Goal: Task Accomplishment & Management: Complete application form

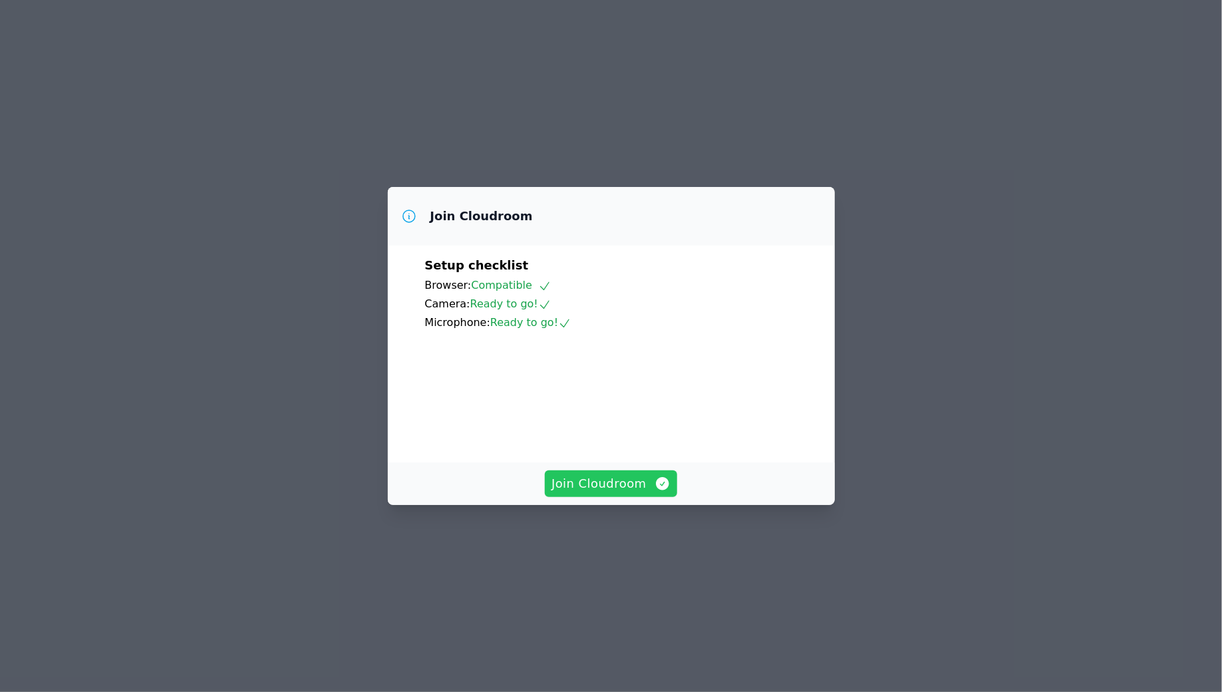
click at [660, 492] on icon "button" at bounding box center [662, 484] width 16 height 16
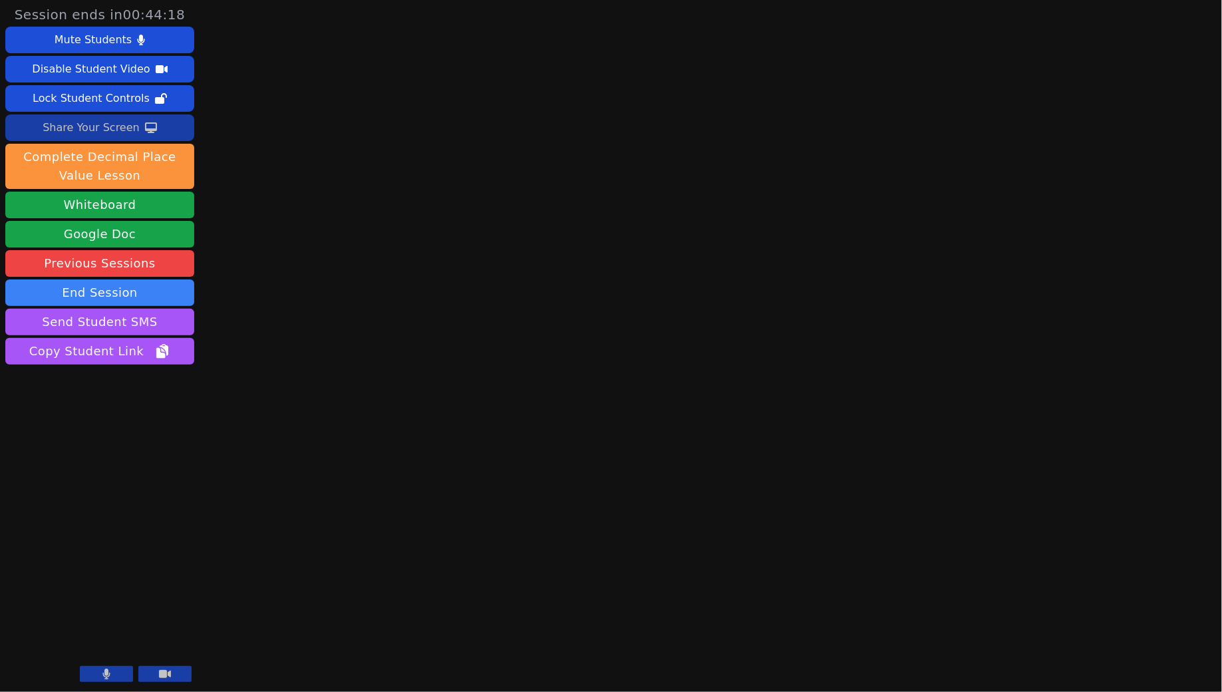
click at [130, 130] on div "Share Your Screen" at bounding box center [91, 127] width 97 height 21
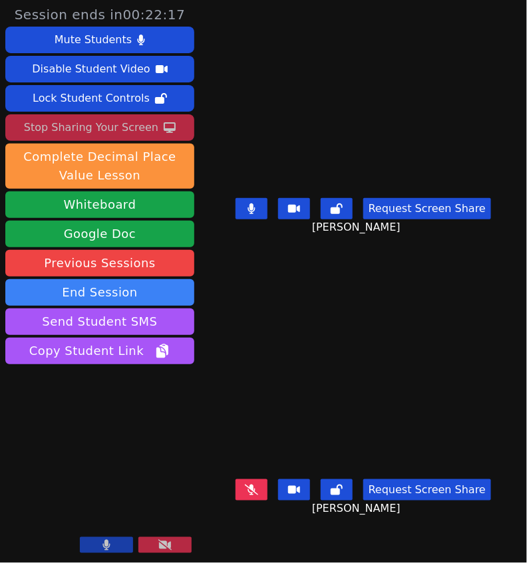
click at [255, 214] on icon at bounding box center [251, 209] width 8 height 11
click at [258, 214] on icon at bounding box center [251, 209] width 13 height 11
click at [263, 217] on button at bounding box center [251, 208] width 32 height 21
click at [258, 219] on button at bounding box center [251, 208] width 32 height 21
click at [263, 219] on button at bounding box center [251, 208] width 32 height 21
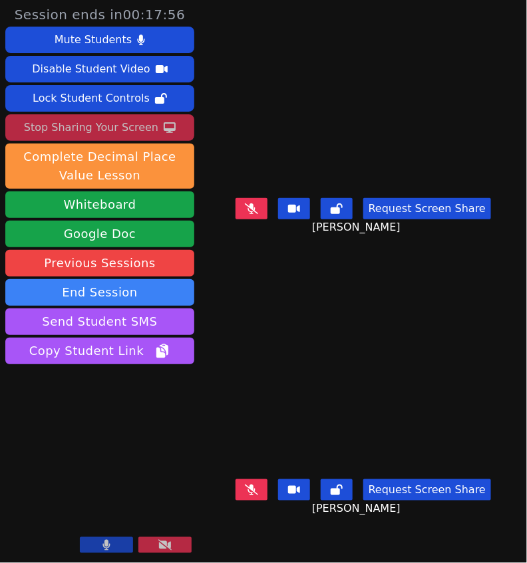
click at [251, 214] on icon at bounding box center [251, 209] width 13 height 11
click at [255, 214] on icon at bounding box center [250, 209] width 7 height 11
click at [263, 193] on video at bounding box center [363, 114] width 200 height 157
click at [258, 214] on icon at bounding box center [251, 209] width 13 height 11
click at [255, 214] on icon at bounding box center [250, 209] width 7 height 11
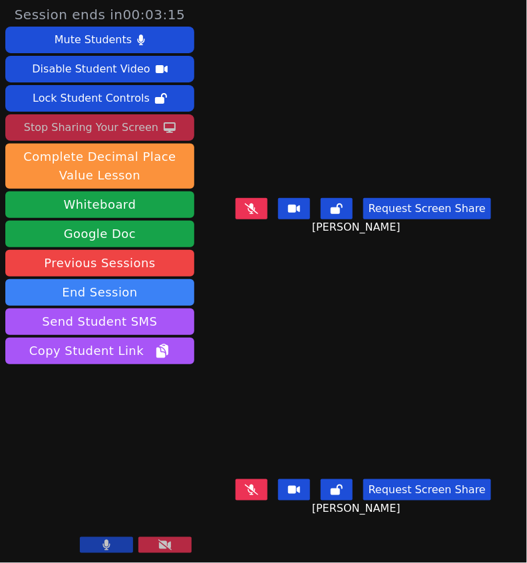
click at [267, 219] on button at bounding box center [251, 208] width 32 height 21
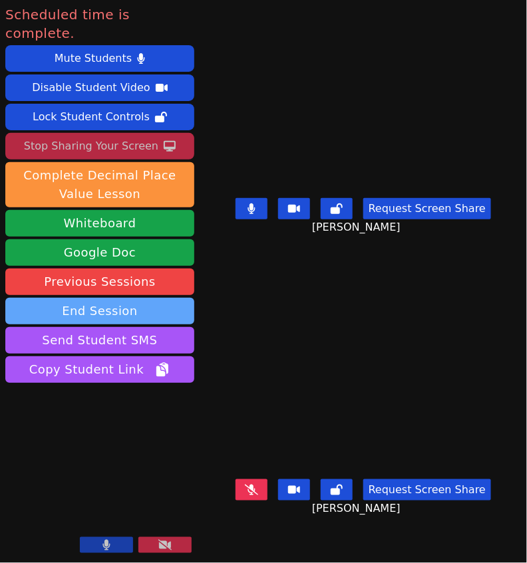
click at [108, 298] on button "End Session" at bounding box center [99, 311] width 189 height 27
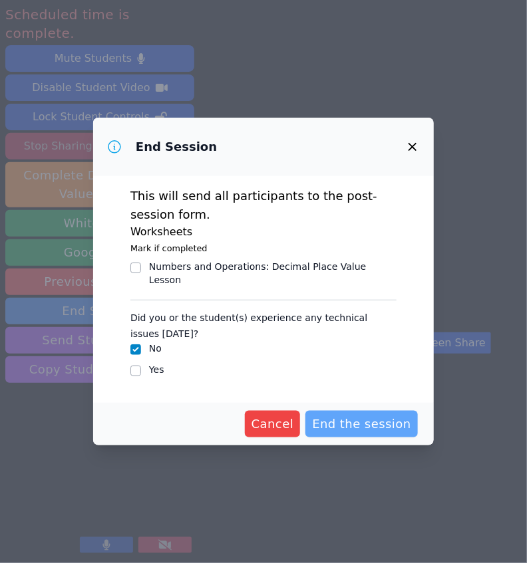
click at [395, 425] on span "End the session" at bounding box center [361, 424] width 99 height 19
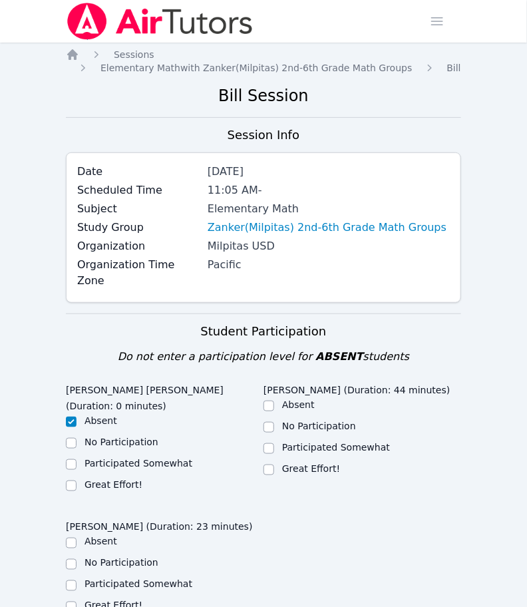
click at [279, 462] on div "Great Effort!" at bounding box center [362, 470] width 198 height 16
click at [270, 464] on input "Great Effort!" at bounding box center [268, 469] width 11 height 11
checkbox input "true"
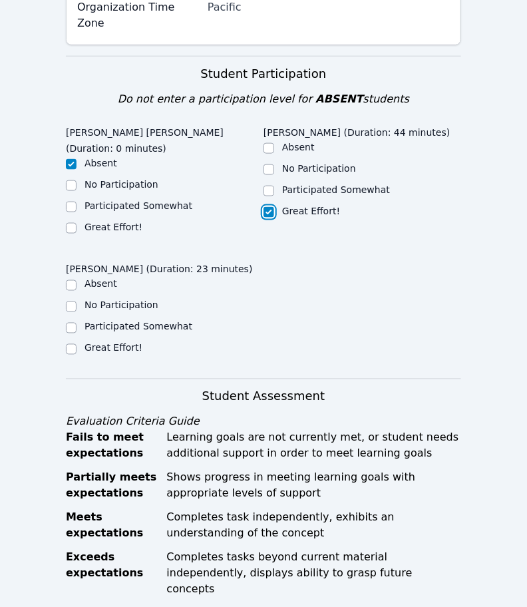
scroll to position [267, 0]
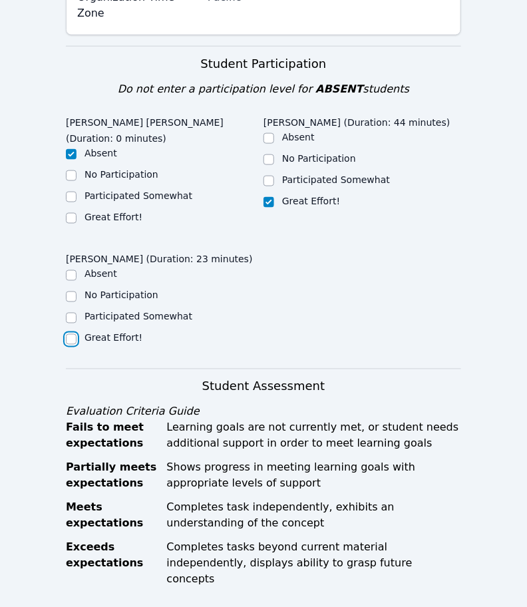
click at [67, 334] on input "Great Effort!" at bounding box center [71, 339] width 11 height 11
checkbox input "true"
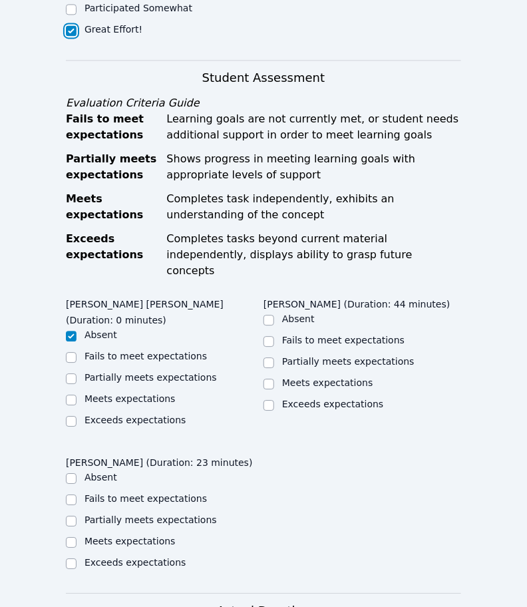
scroll to position [616, 0]
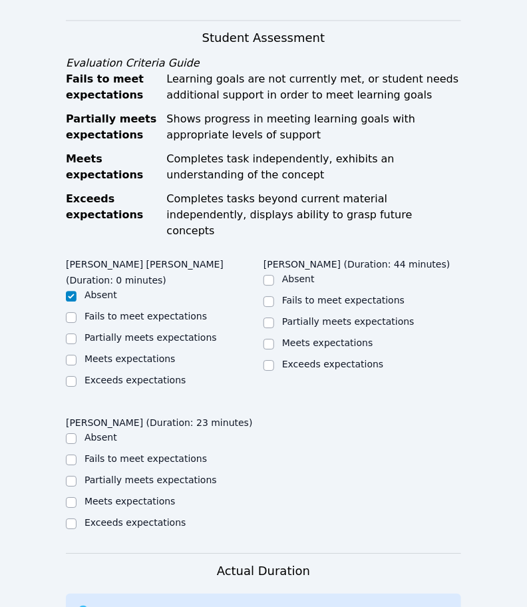
click at [268, 323] on ul "Absent Fails to meet expectations Partially meets expectations Meets expectatio…" at bounding box center [362, 322] width 198 height 101
click at [270, 360] on input "Exceeds expectations" at bounding box center [268, 365] width 11 height 11
checkbox input "true"
click at [69, 518] on input "Exceeds expectations" at bounding box center [71, 523] width 11 height 11
checkbox input "true"
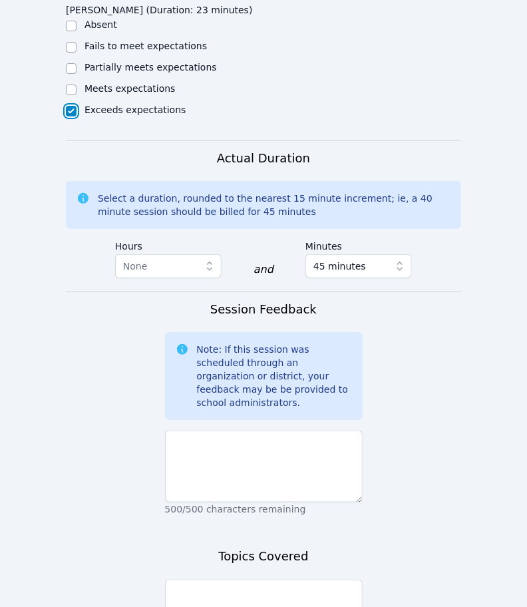
scroll to position [1056, 0]
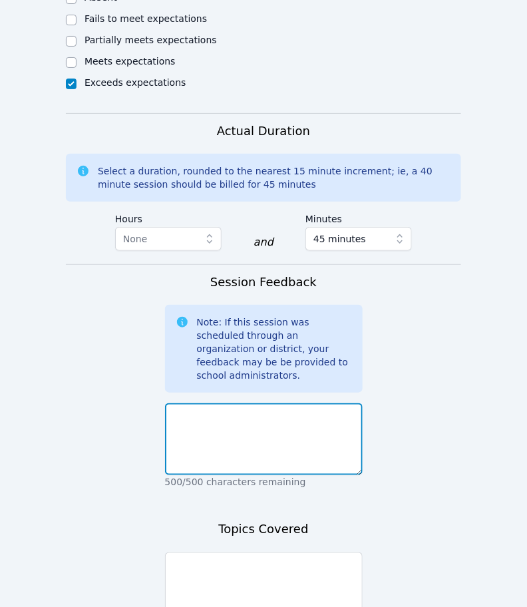
click at [269, 403] on textarea at bounding box center [264, 439] width 198 height 72
paste textarea "[PERSON_NAME] did great with the rest of the subtracting decimals worksheet and…"
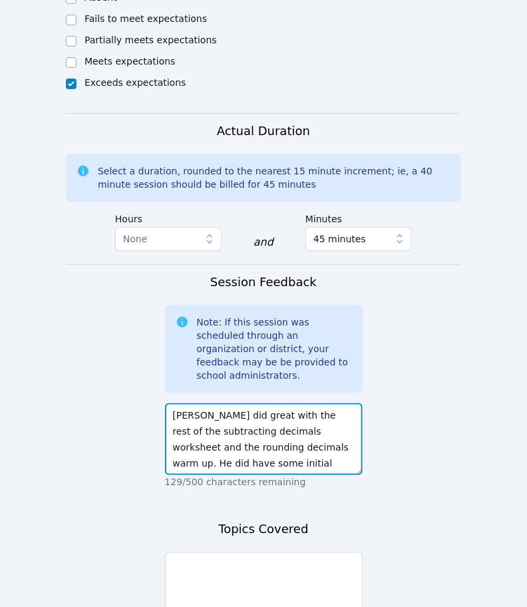
scroll to position [89, 0]
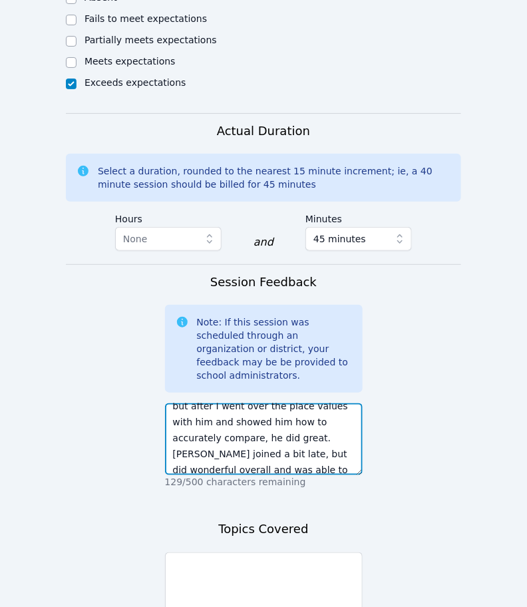
type textarea "[PERSON_NAME] did great with the rest of the subtracting decimals worksheet and…"
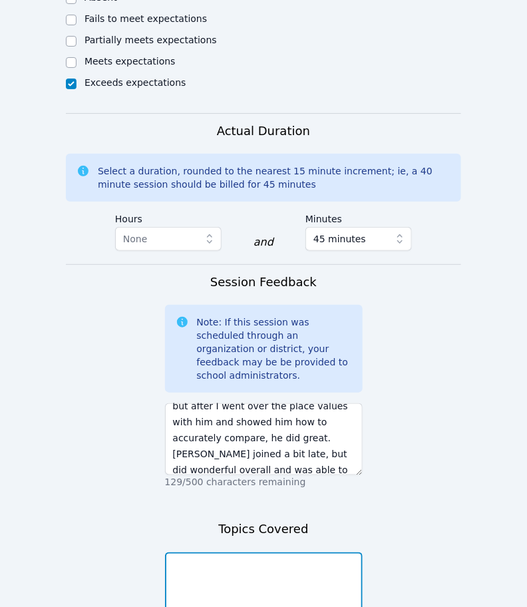
click at [300, 552] on textarea at bounding box center [264, 588] width 198 height 72
paste textarea "[DATE] we finished the Subtracting and Adding Decimals Worksheet and completed …"
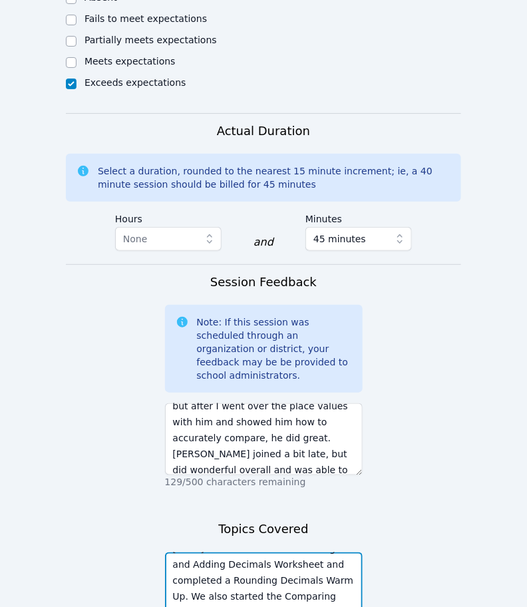
scroll to position [1153, 0]
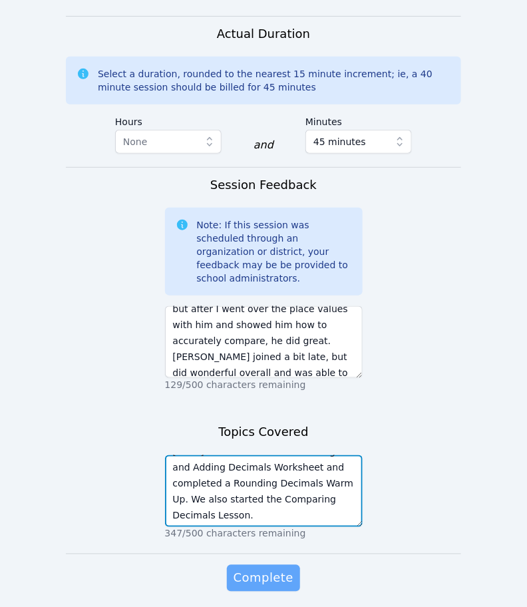
type textarea "[DATE] we finished the Subtracting and Adding Decimals Worksheet and completed …"
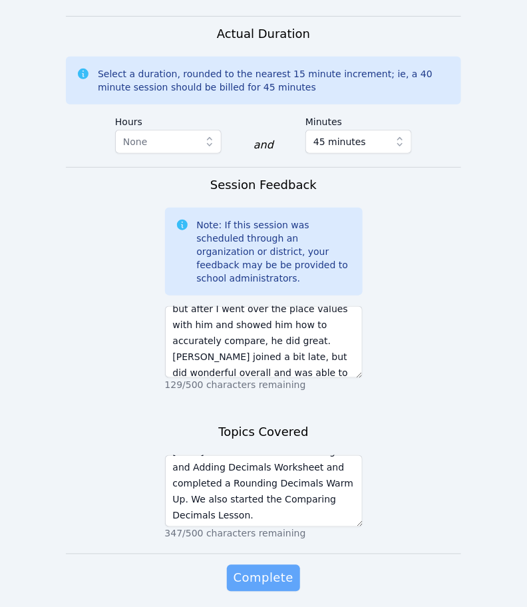
click at [264, 569] on span "Complete" at bounding box center [263, 578] width 60 height 19
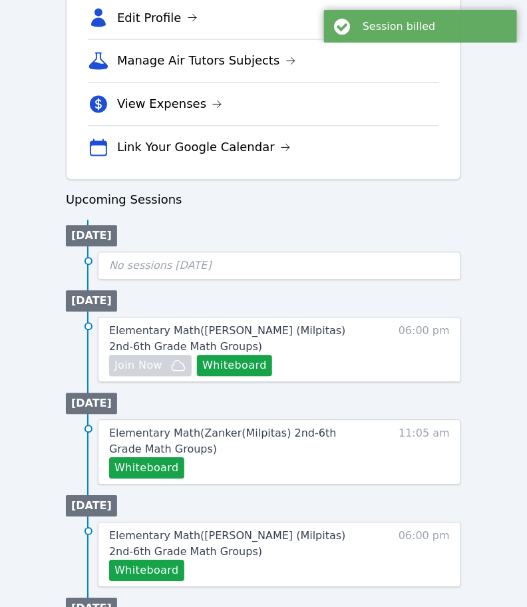
scroll to position [497, 0]
